Goal: Find specific page/section: Find specific page/section

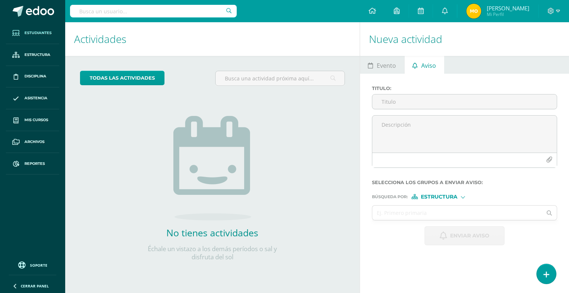
click at [28, 32] on span "Estudiantes" at bounding box center [37, 33] width 27 height 6
click at [141, 11] on input "text" at bounding box center [153, 11] width 167 height 13
type input "sebastian tole"
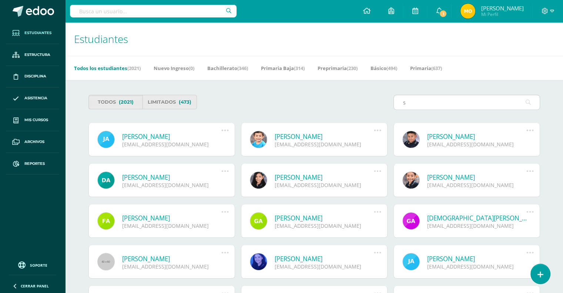
click at [471, 102] on input "s" at bounding box center [467, 102] width 146 height 14
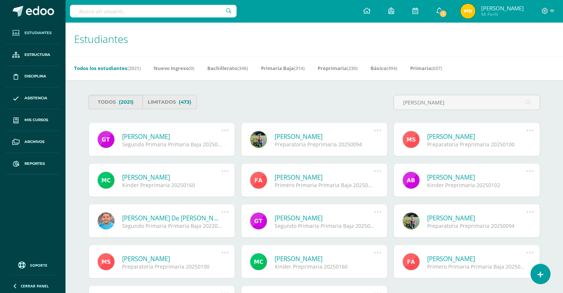
type input "sebastian toledo"
click at [169, 137] on link "Geancarlo Sebastián Toledo Morales" at bounding box center [172, 136] width 100 height 9
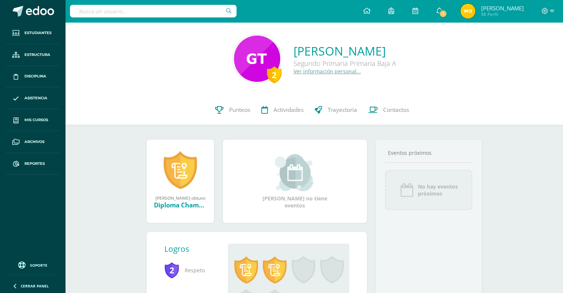
click at [294, 70] on link "Ver información personal..." at bounding box center [327, 71] width 67 height 7
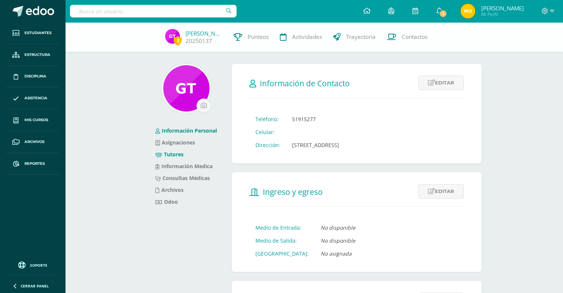
click at [176, 153] on link "Tutores" at bounding box center [169, 154] width 28 height 7
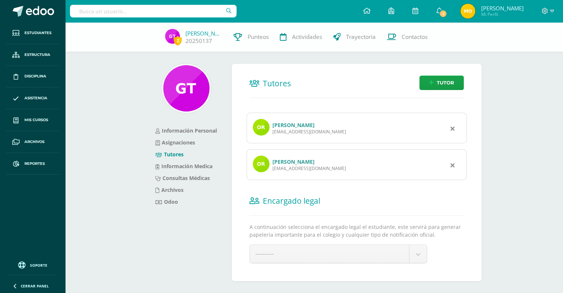
click at [284, 161] on link "[PERSON_NAME]" at bounding box center [293, 161] width 42 height 7
click at [184, 129] on link "Información Personal" at bounding box center [185, 130] width 61 height 7
